Goal: Transaction & Acquisition: Purchase product/service

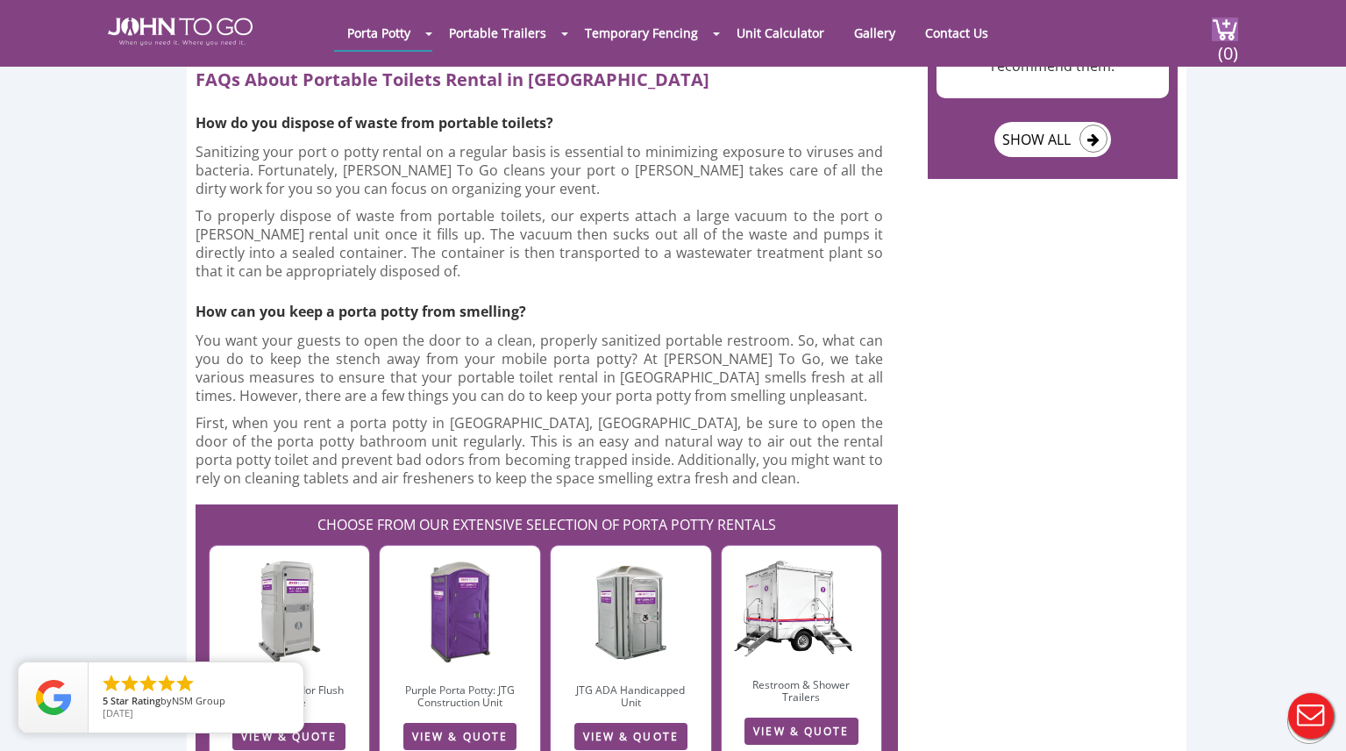
scroll to position [3521, 0]
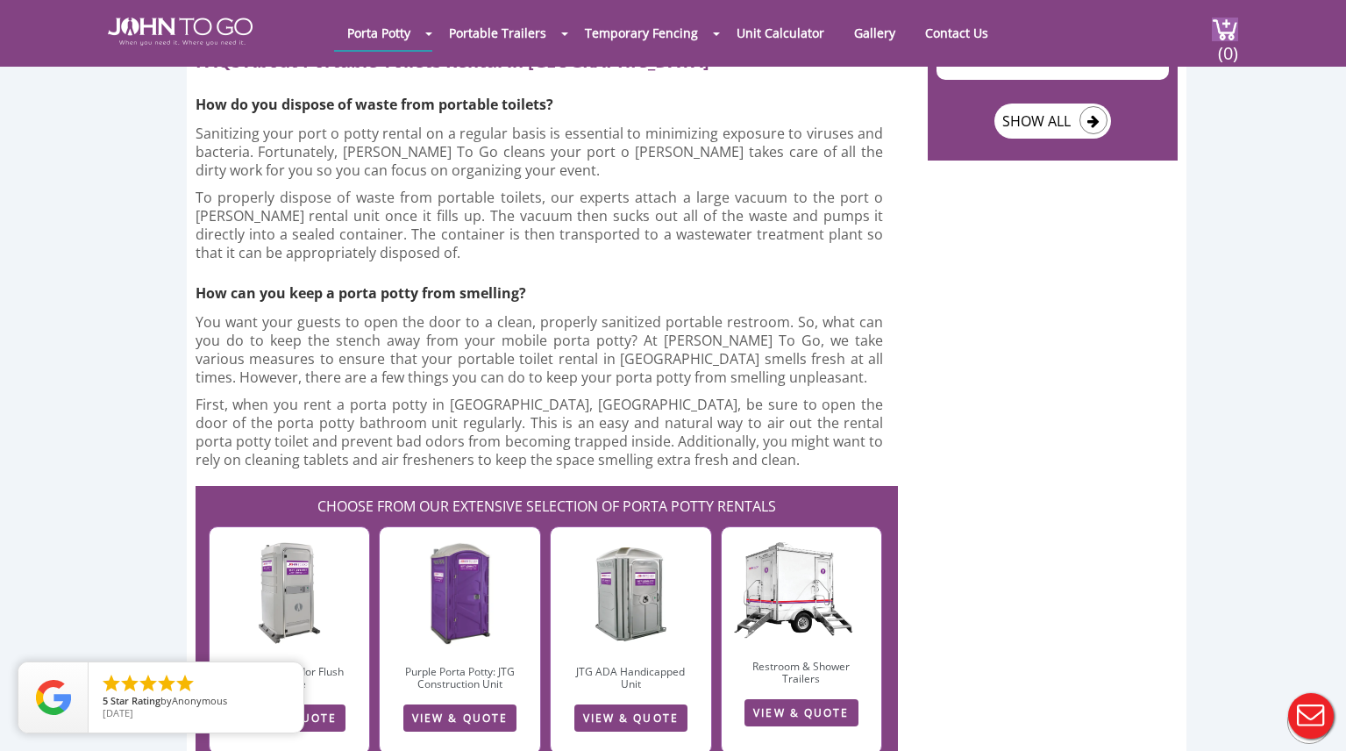
click at [535, 598] on div at bounding box center [673, 375] width 1346 height 751
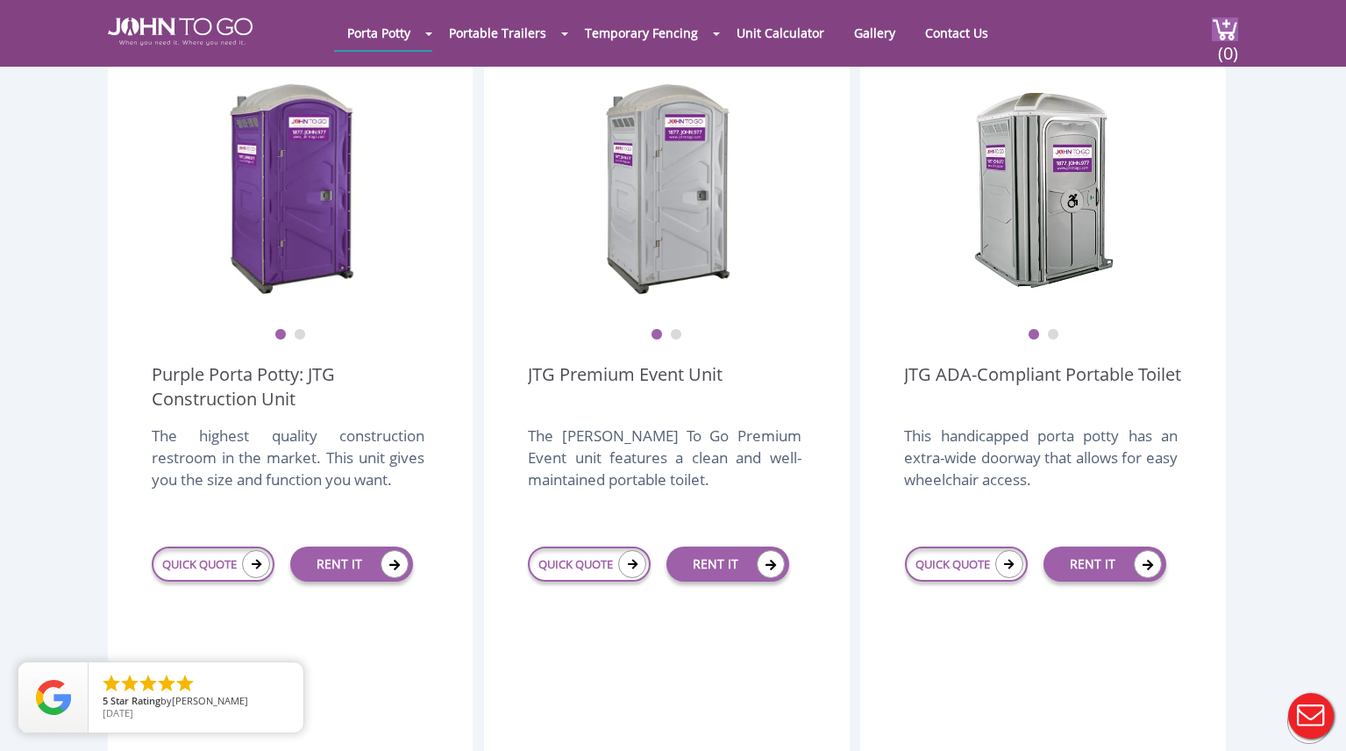
scroll to position [518, 0]
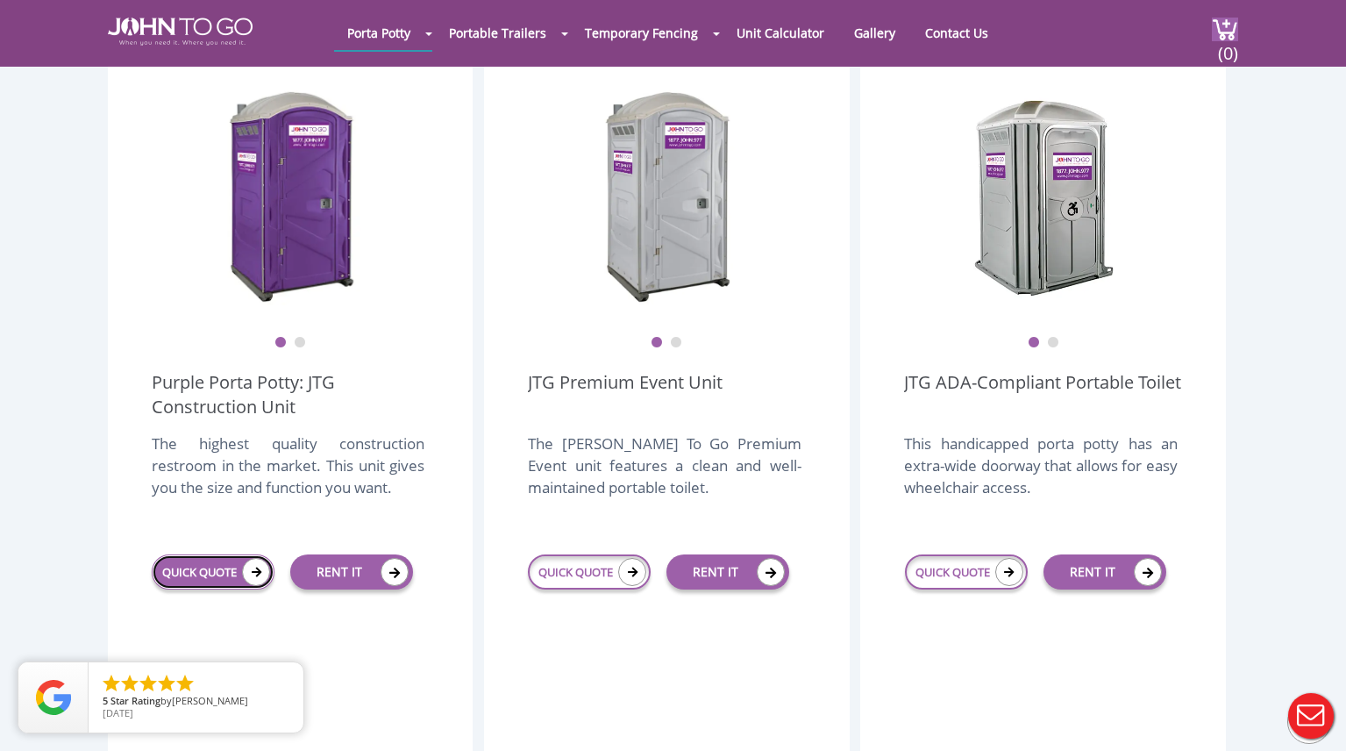
click at [257, 558] on icon at bounding box center [256, 572] width 28 height 28
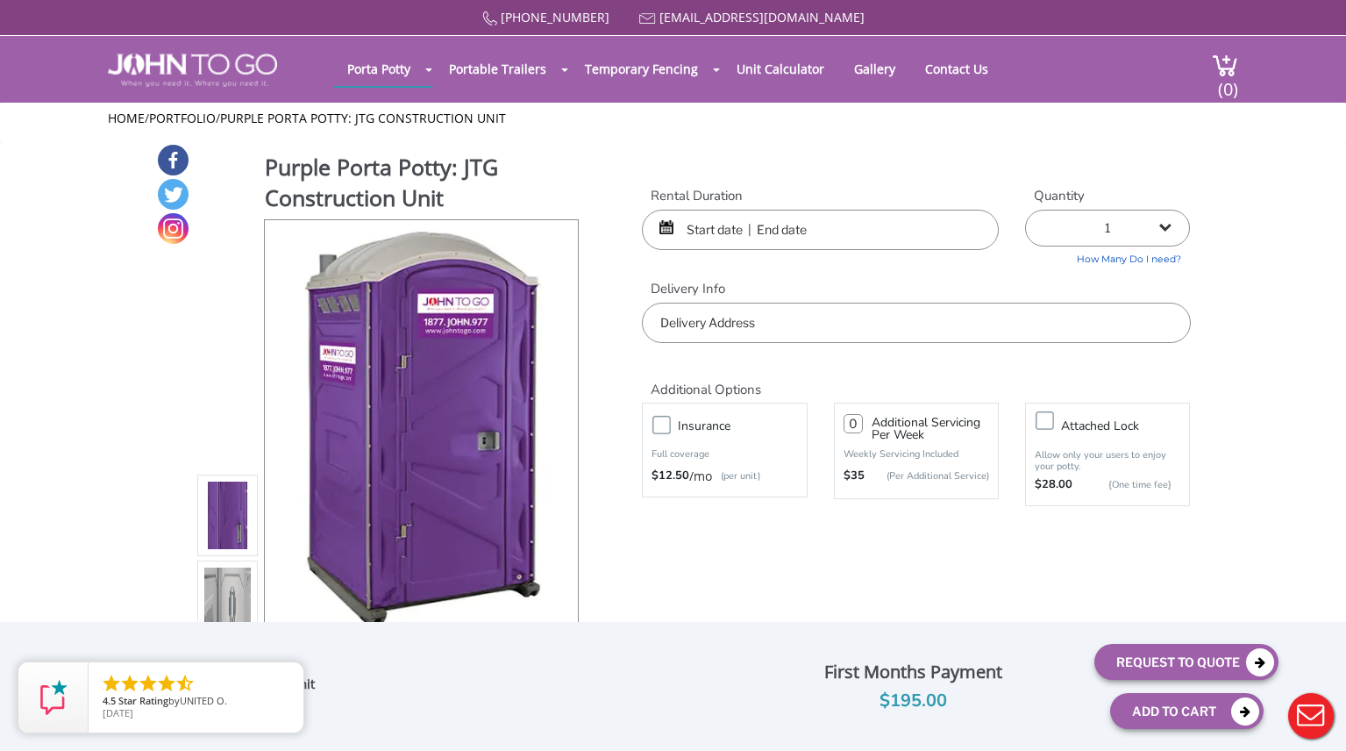
click at [712, 225] on input "text" at bounding box center [820, 230] width 357 height 40
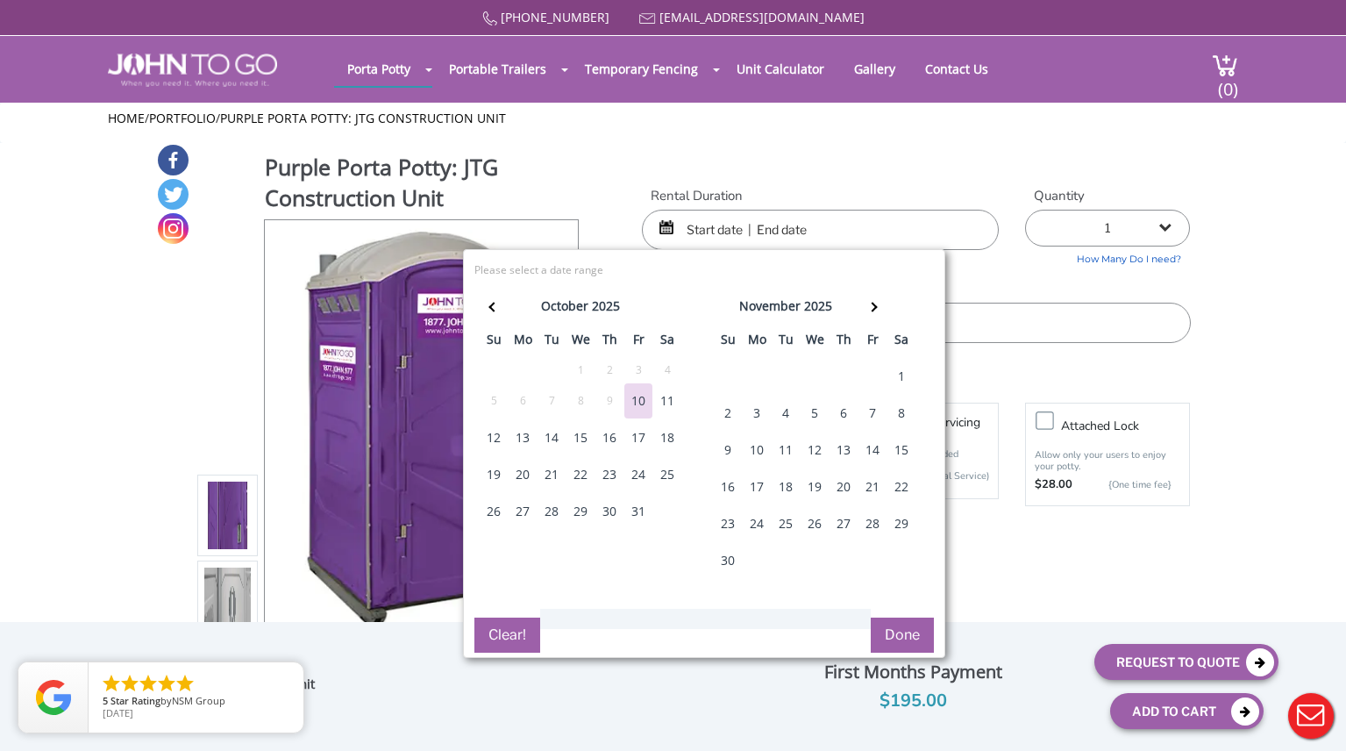
click at [675, 437] on div "18" at bounding box center [667, 437] width 28 height 35
click at [665, 435] on div "18" at bounding box center [667, 437] width 28 height 35
type input "[DATE] to [DATE]"
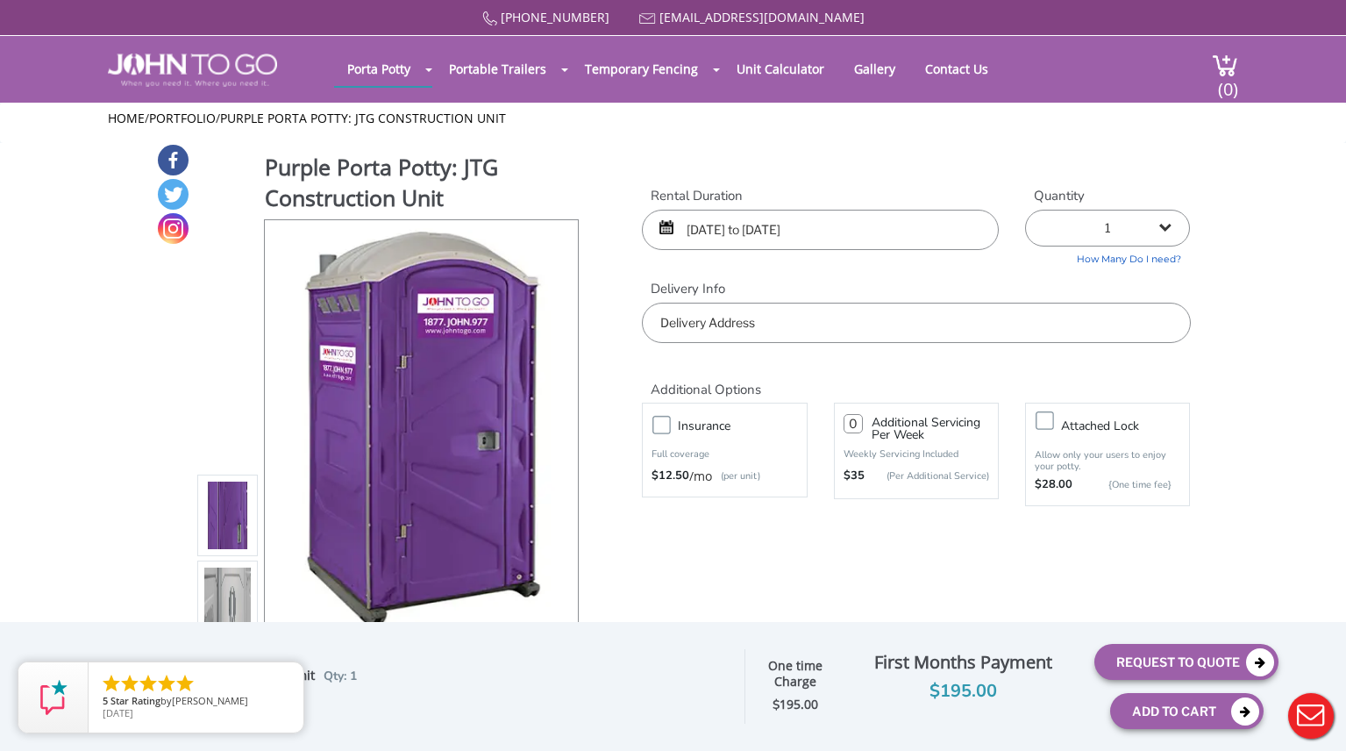
click at [748, 328] on input "text" at bounding box center [916, 323] width 548 height 40
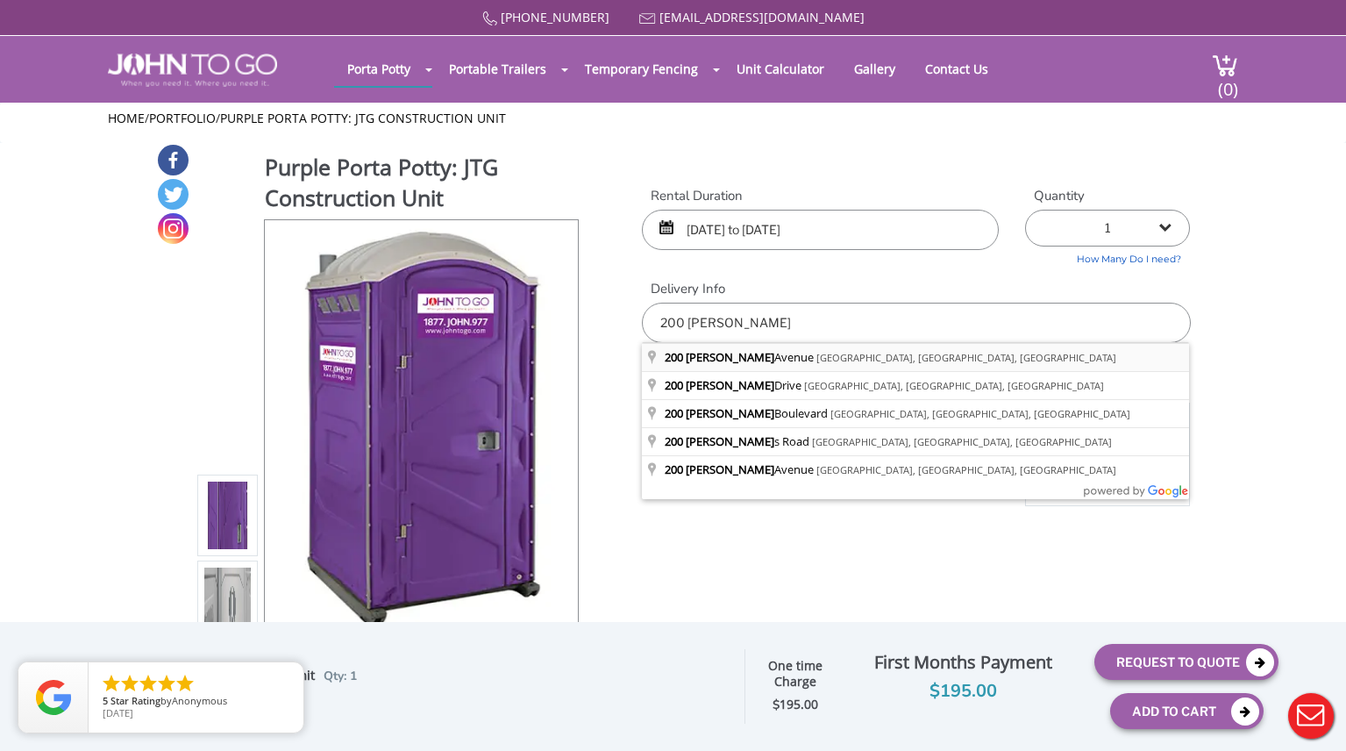
type input "[STREET_ADDRESS][PERSON_NAME]"
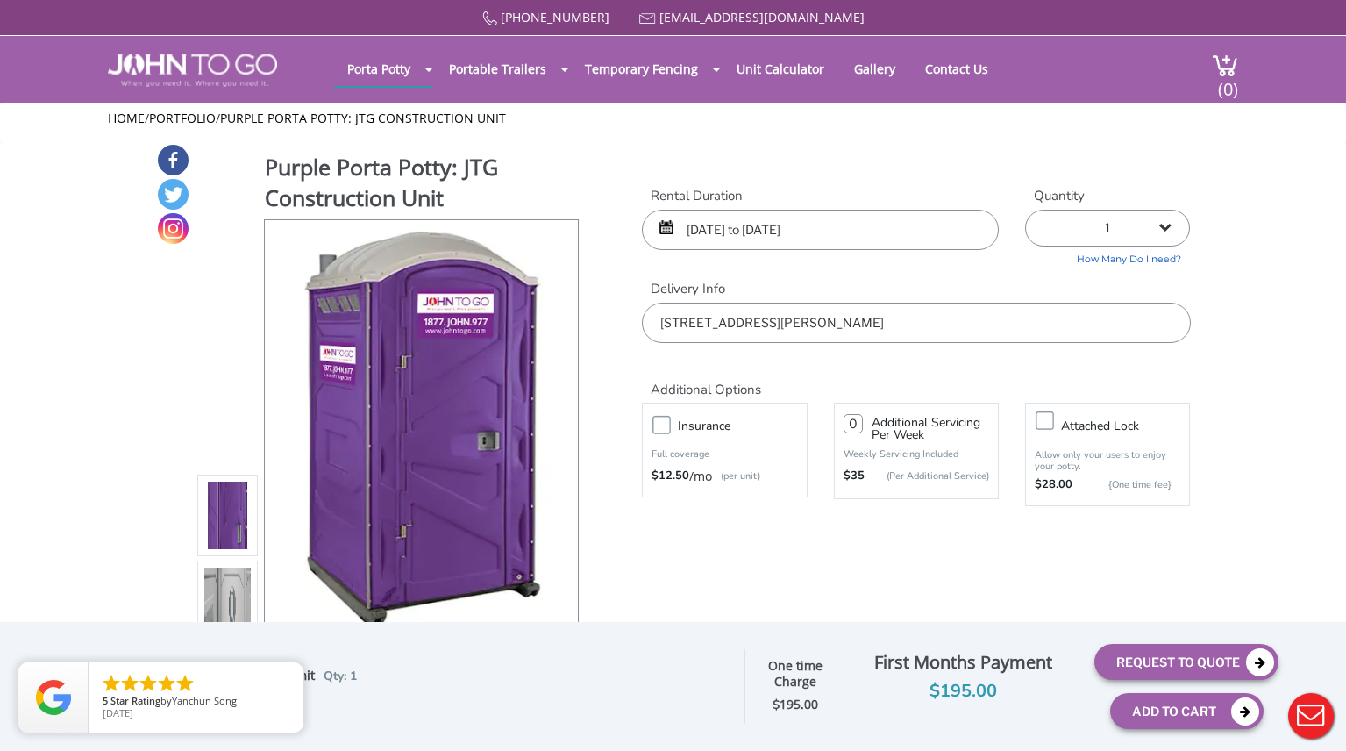
click at [1140, 261] on link "How Many Do I need?" at bounding box center [1107, 256] width 165 height 20
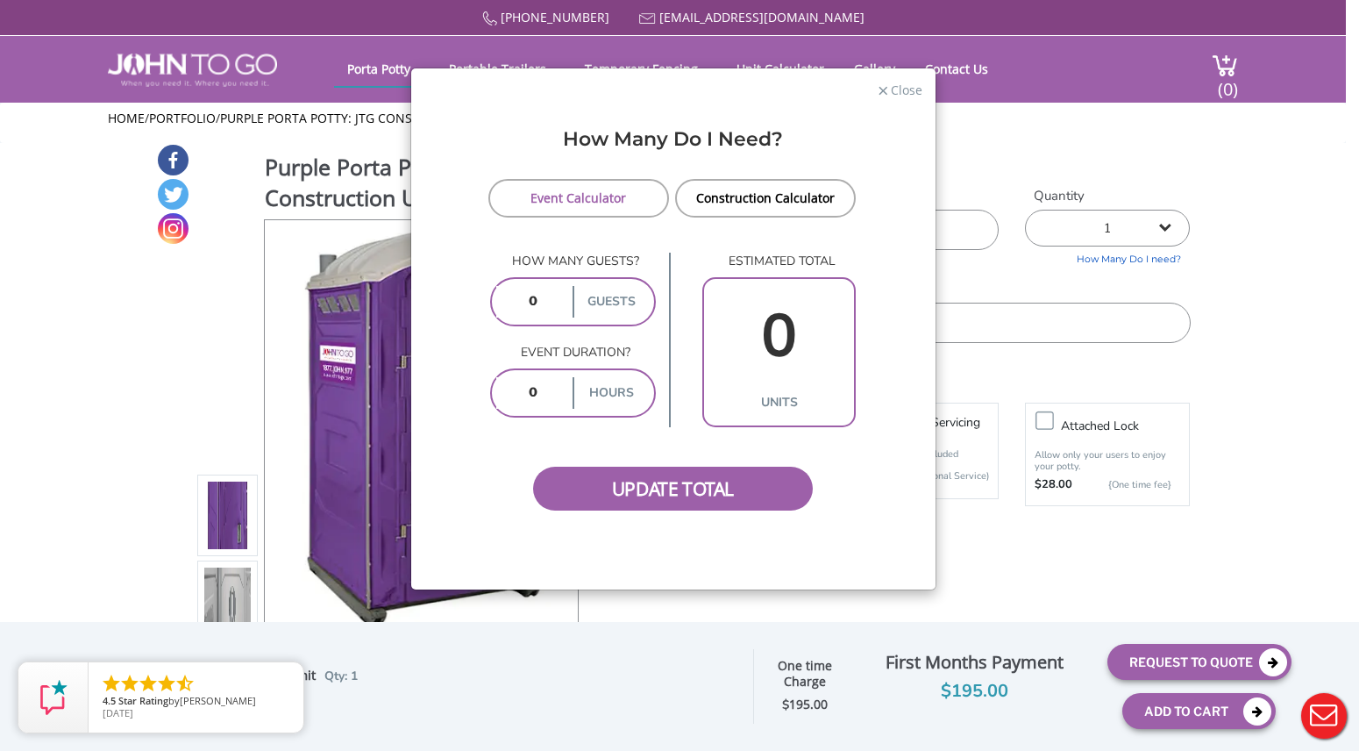
click at [551, 299] on input "number" at bounding box center [532, 302] width 73 height 32
type input "60"
click at [531, 390] on input "number" at bounding box center [532, 393] width 73 height 32
type input "5"
click at [679, 483] on span "Update Total" at bounding box center [673, 489] width 281 height 44
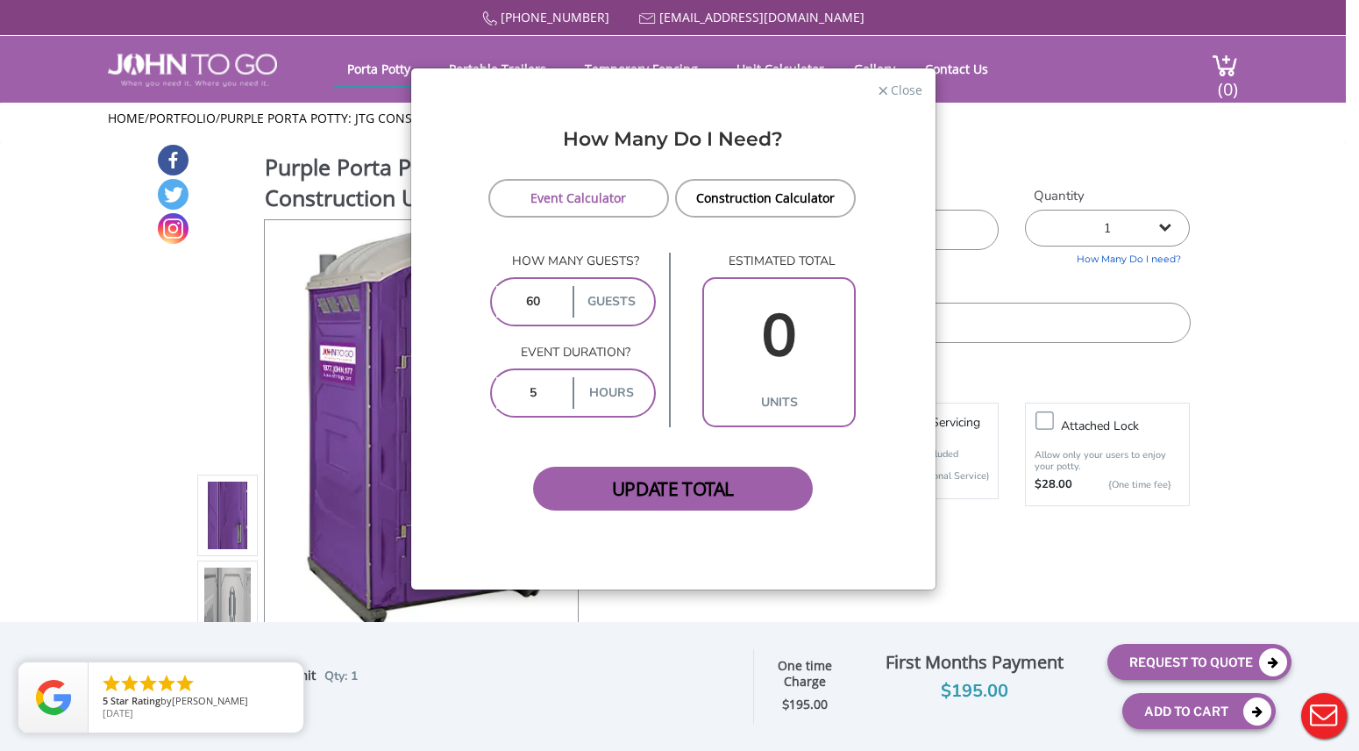
click at [672, 487] on span "Update Total" at bounding box center [673, 489] width 281 height 44
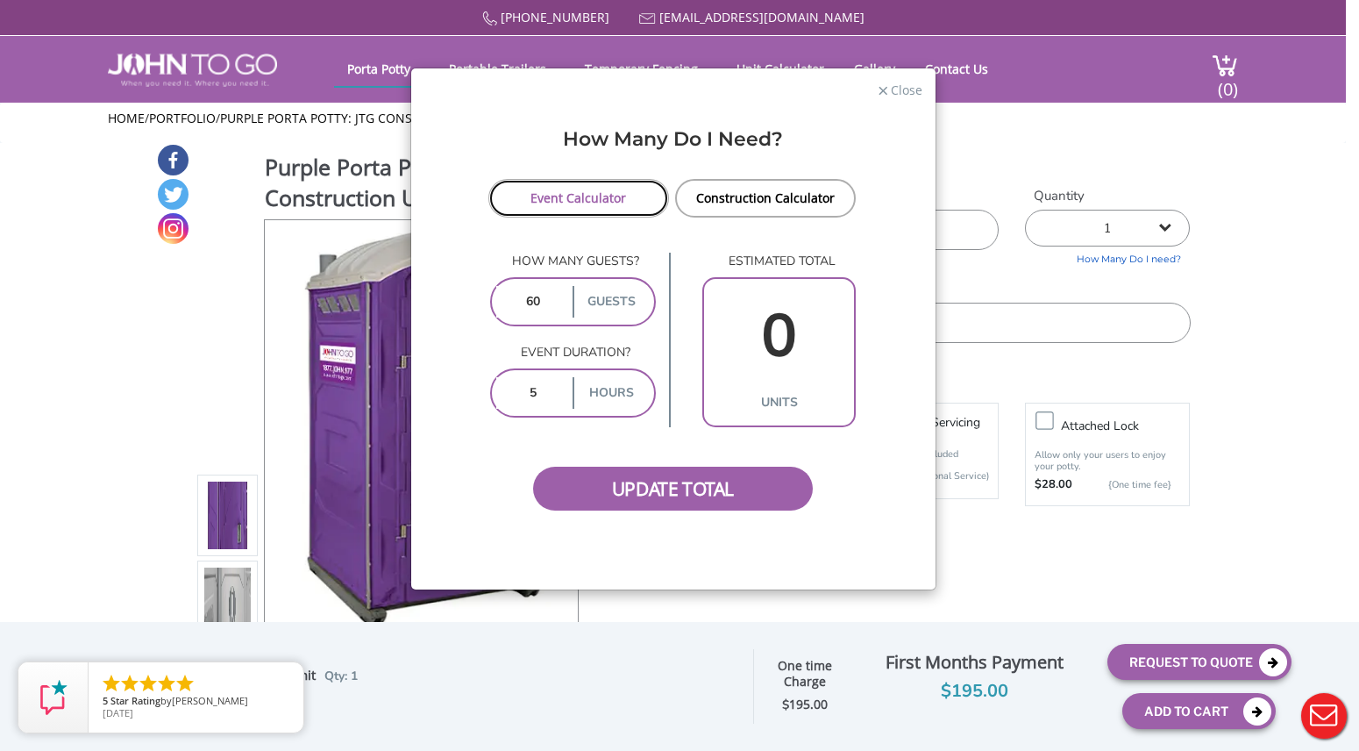
click at [598, 199] on link "Event Calculator" at bounding box center [579, 198] width 182 height 39
click at [610, 302] on label "guests" at bounding box center [611, 302] width 77 height 32
click at [600, 395] on label "hours" at bounding box center [611, 393] width 77 height 32
click at [666, 493] on span "Update Total" at bounding box center [673, 489] width 281 height 44
click at [613, 393] on label "hours" at bounding box center [611, 393] width 77 height 32
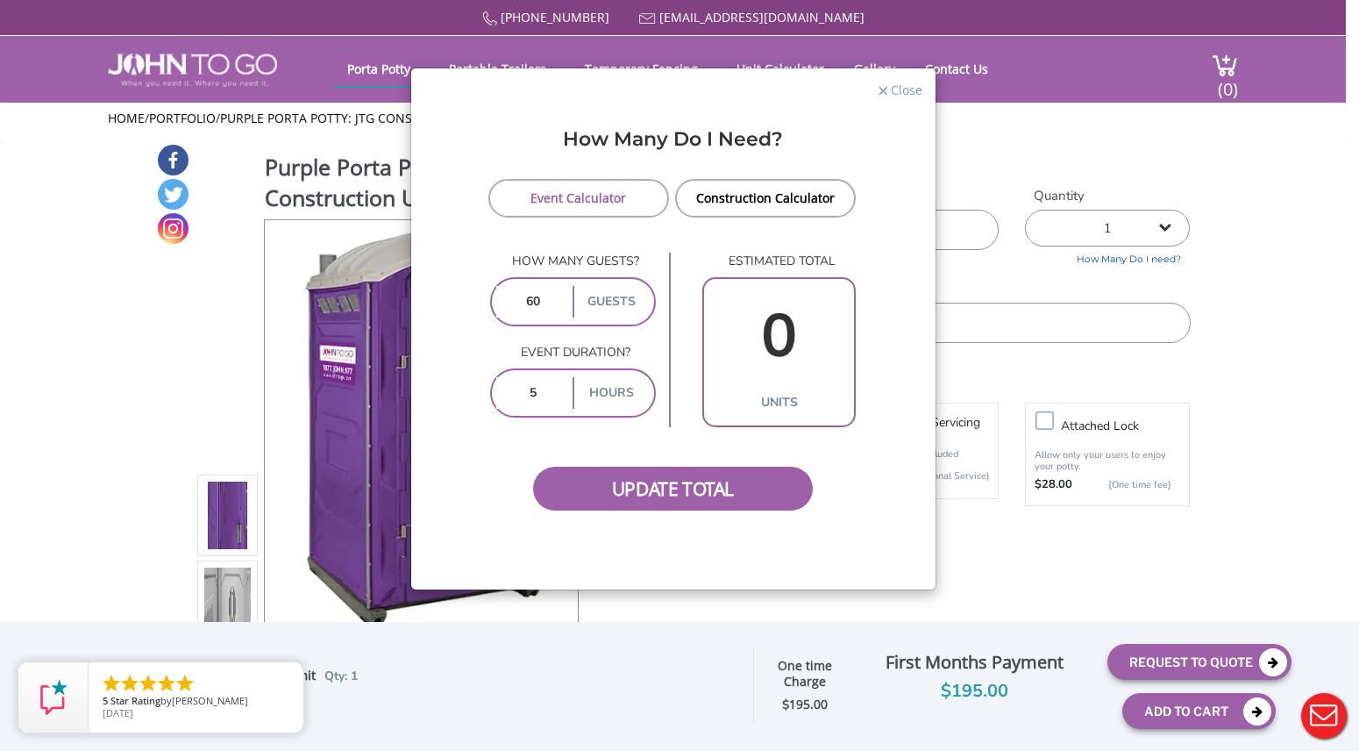
click at [607, 310] on label "guests" at bounding box center [611, 302] width 77 height 32
drag, startPoint x: 602, startPoint y: 187, endPoint x: 597, endPoint y: 200, distance: 13.9
click at [602, 187] on link "Event Calculator" at bounding box center [579, 198] width 182 height 39
click at [597, 200] on link "Event Calculator" at bounding box center [579, 198] width 182 height 39
click at [902, 88] on span "Close" at bounding box center [905, 88] width 33 height 17
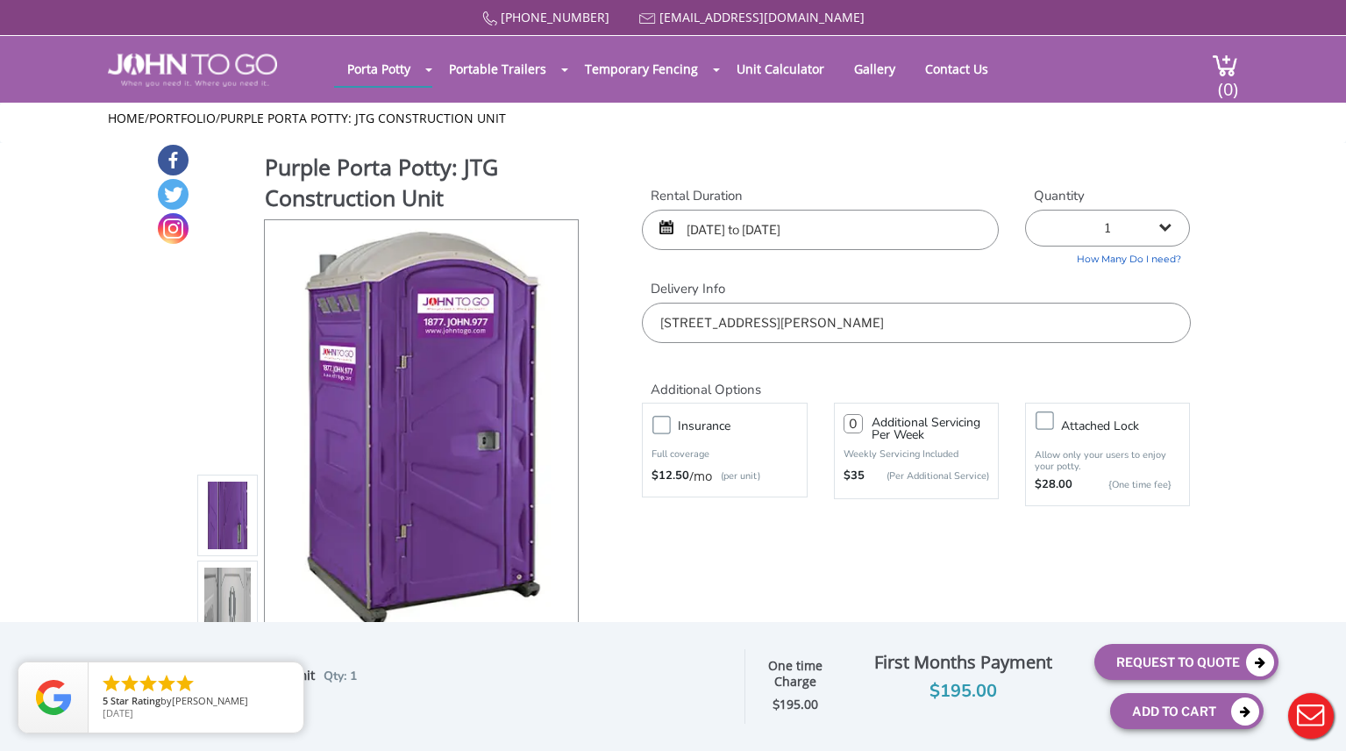
click at [1105, 260] on link "How Many Do I need?" at bounding box center [1107, 256] width 165 height 20
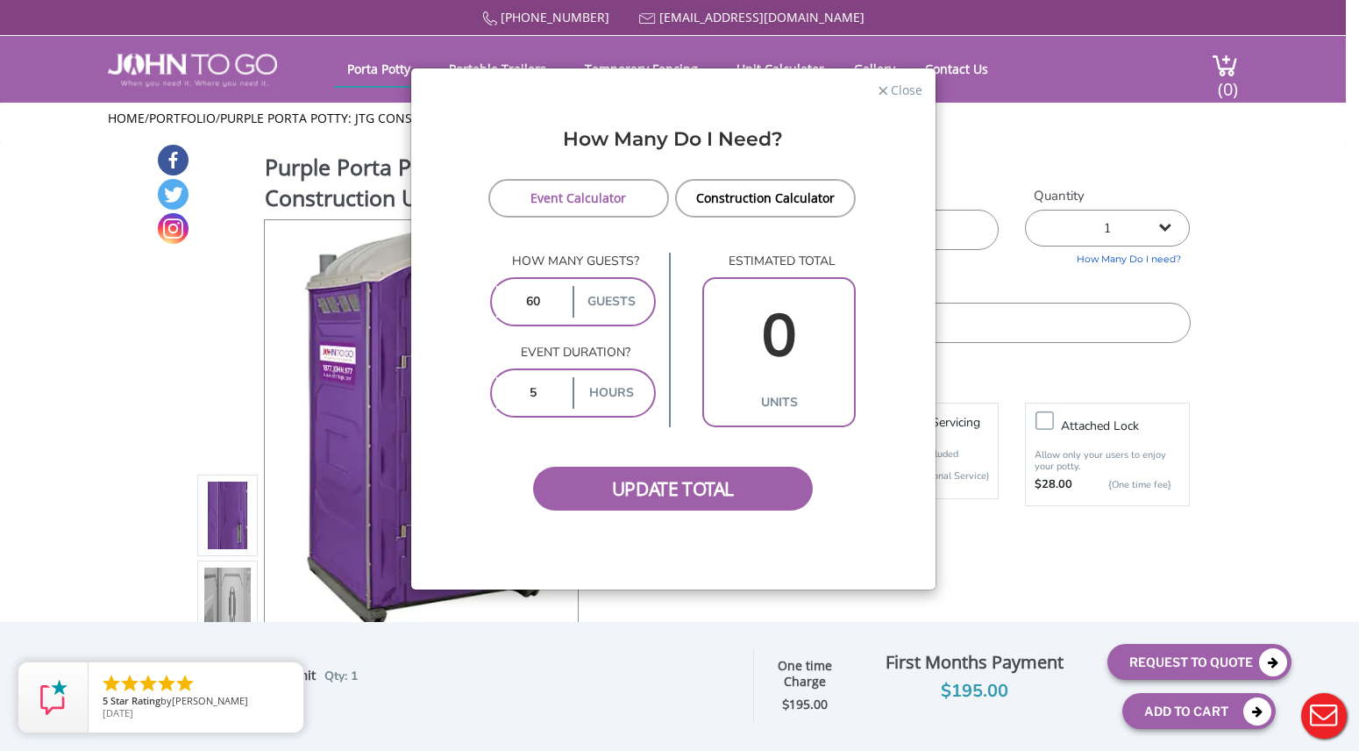
click at [538, 313] on input "60" at bounding box center [532, 302] width 73 height 32
click at [617, 301] on label "guests" at bounding box center [611, 302] width 77 height 32
click at [596, 387] on label "hours" at bounding box center [611, 393] width 77 height 32
click at [542, 396] on input "5" at bounding box center [532, 393] width 73 height 32
click at [658, 434] on div "Update Total" at bounding box center [674, 468] width 374 height 83
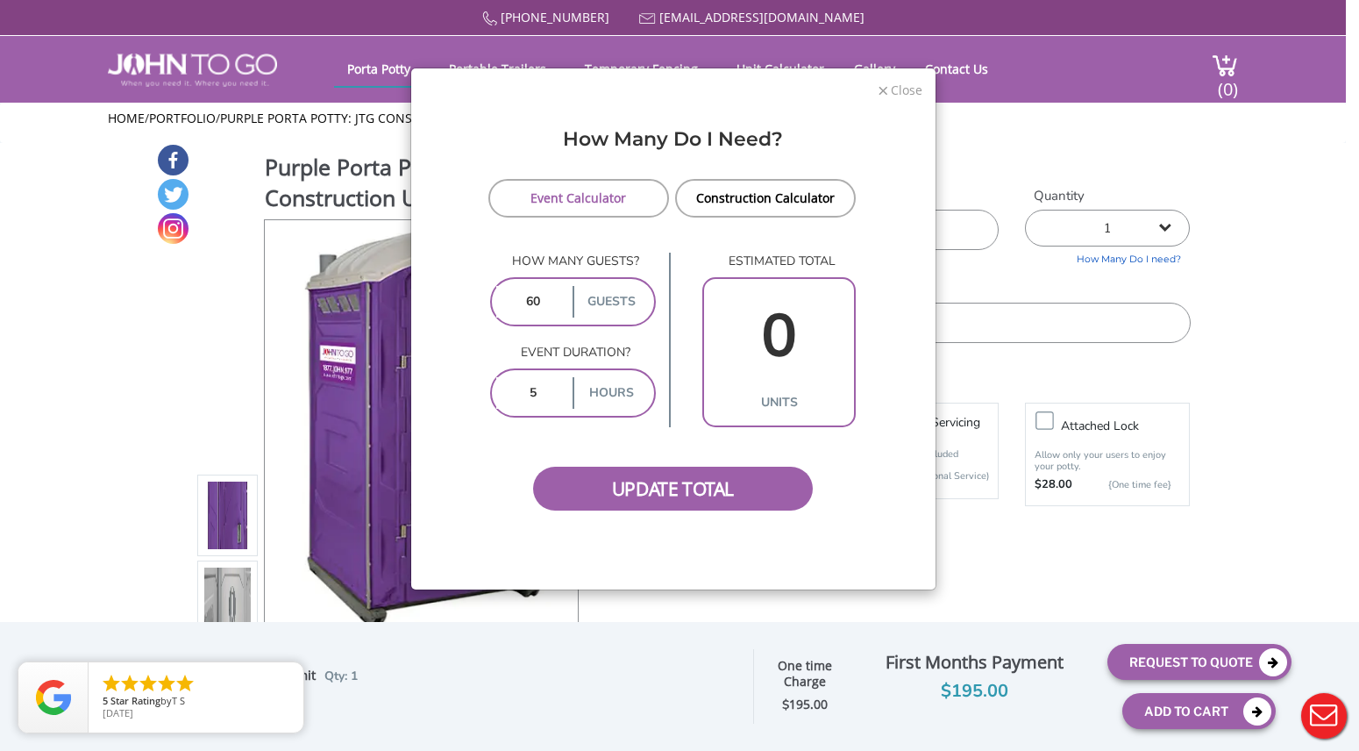
click at [901, 94] on span "Close" at bounding box center [905, 88] width 33 height 17
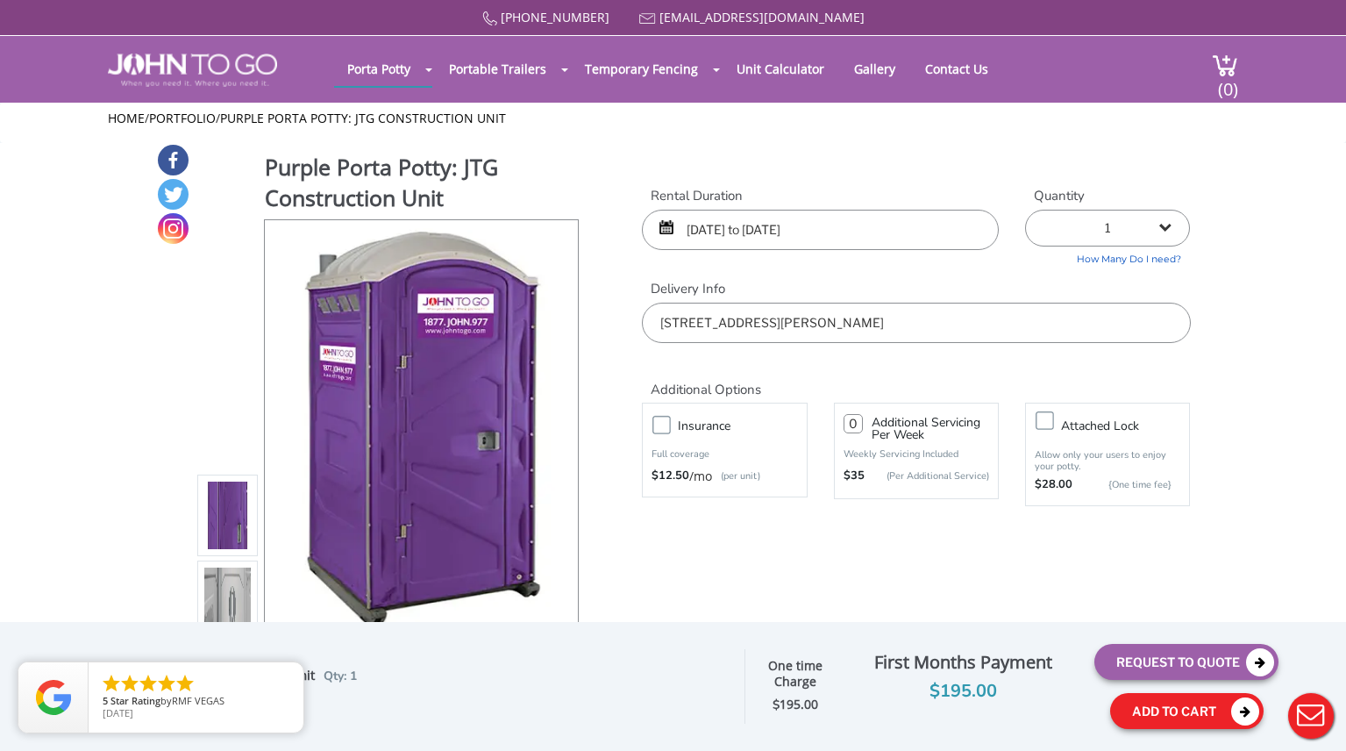
click at [1183, 707] on button "Add To Cart" at bounding box center [1186, 711] width 153 height 36
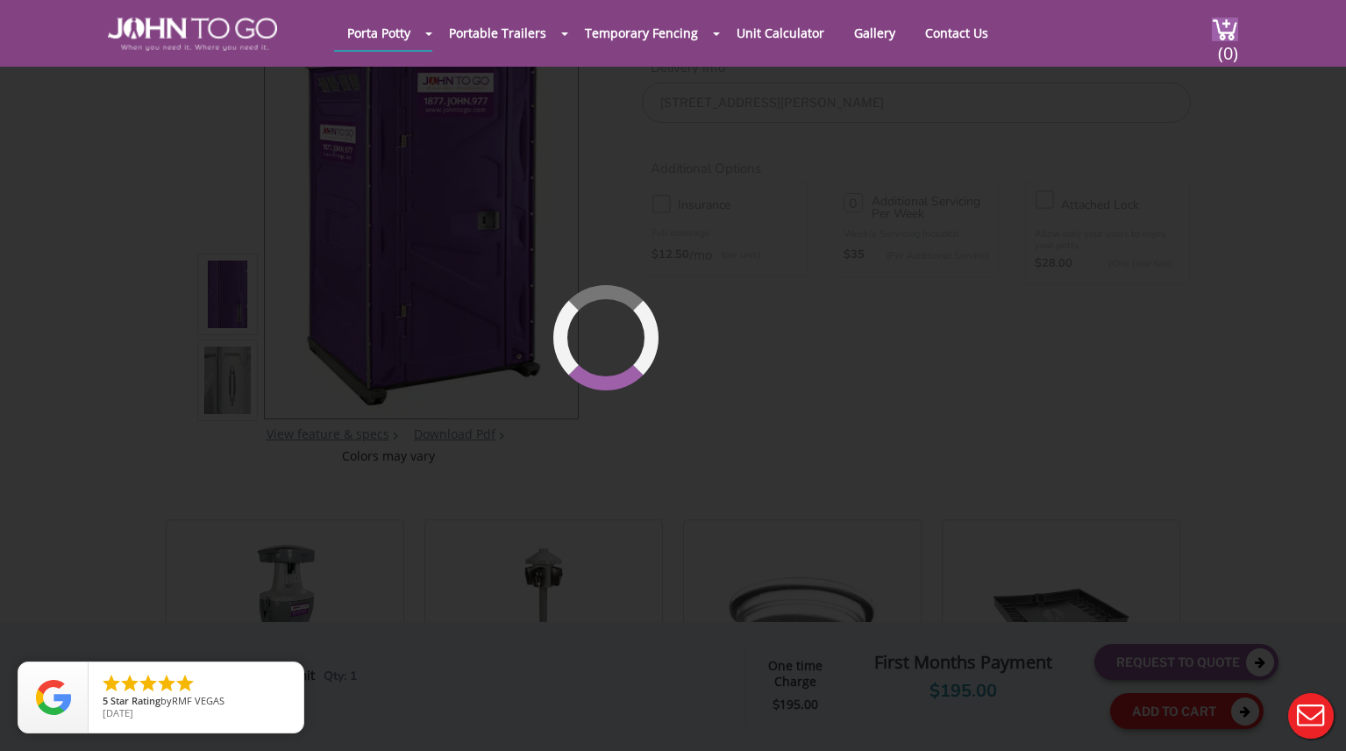
scroll to position [186, 0]
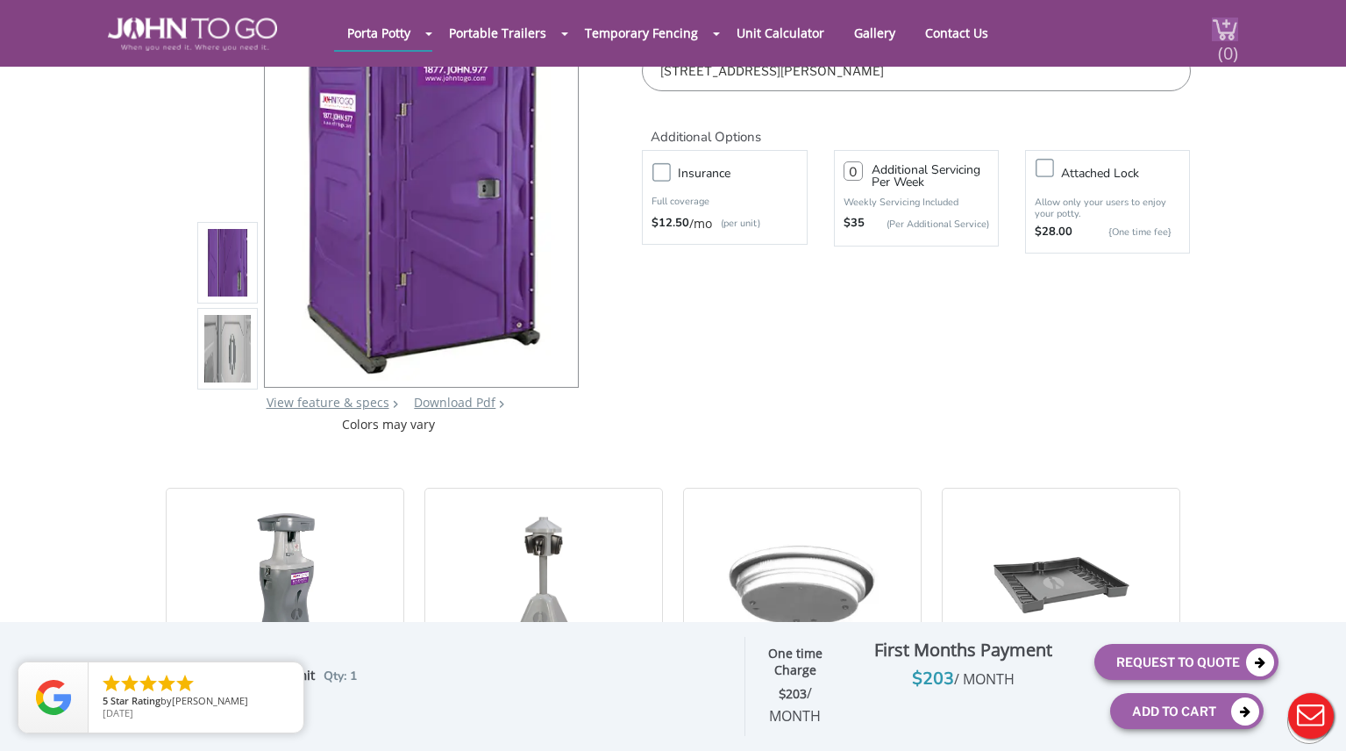
click at [1220, 38] on span "(0)" at bounding box center [1227, 46] width 21 height 38
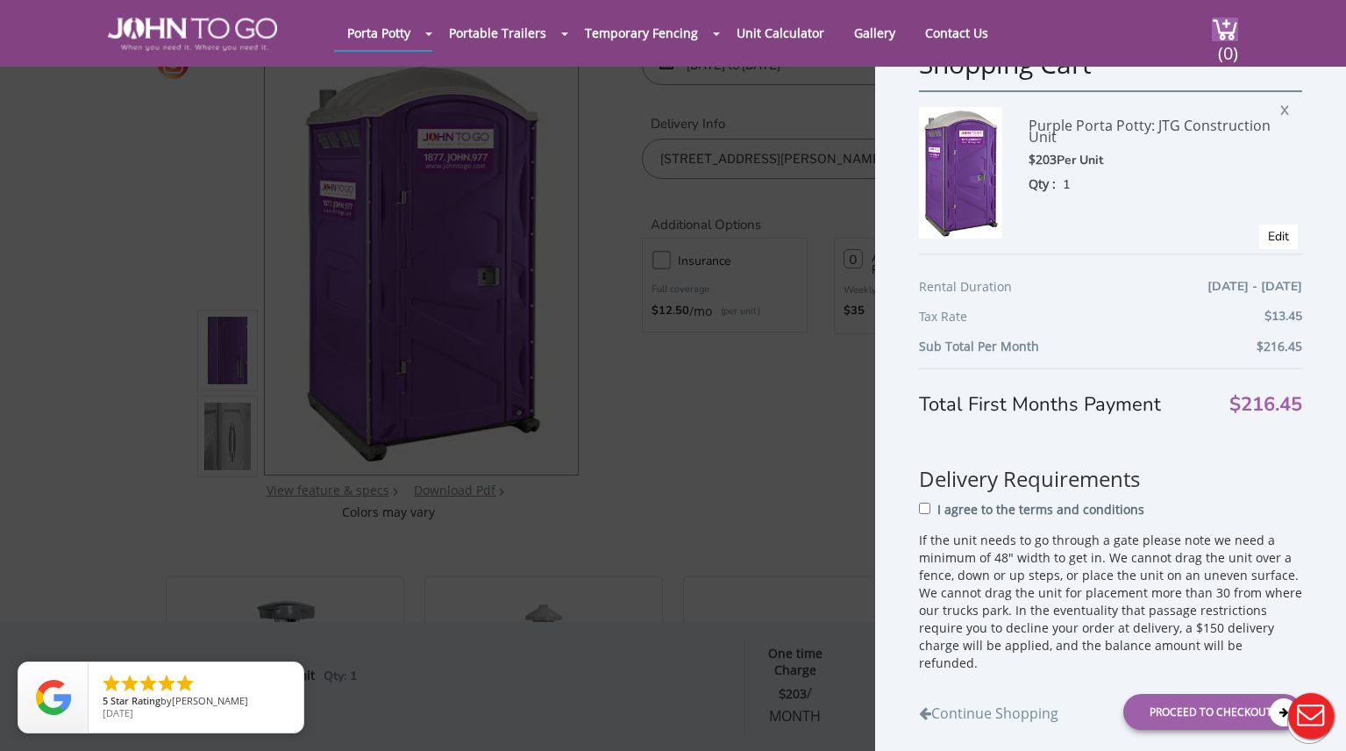
scroll to position [69, 0]
